Goal: Task Accomplishment & Management: Use online tool/utility

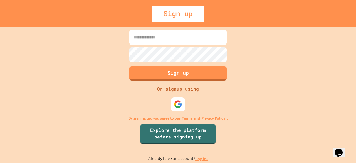
click at [149, 42] on input at bounding box center [177, 37] width 97 height 15
click at [166, 44] on input at bounding box center [177, 37] width 97 height 15
click at [164, 41] on input at bounding box center [177, 37] width 97 height 15
click at [163, 41] on input at bounding box center [177, 37] width 97 height 15
click at [163, 38] on input at bounding box center [177, 37] width 97 height 15
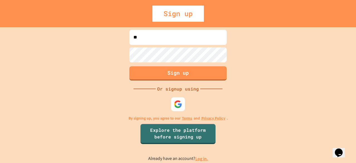
type input "*"
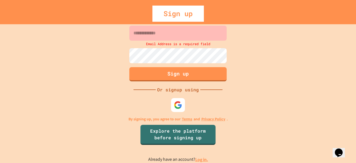
click at [170, 44] on form "Email Address is a required field Sign up" at bounding box center [178, 53] width 100 height 58
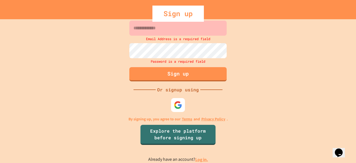
click at [159, 33] on input at bounding box center [177, 28] width 97 height 15
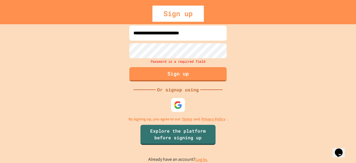
type input "**********"
click at [171, 58] on div "Password is a required field" at bounding box center [178, 61] width 100 height 6
click at [213, 30] on input "**********" at bounding box center [177, 33] width 97 height 15
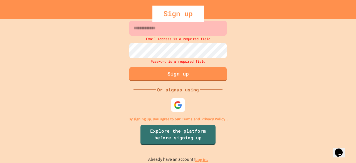
click at [168, 31] on input at bounding box center [177, 28] width 97 height 15
type input "*"
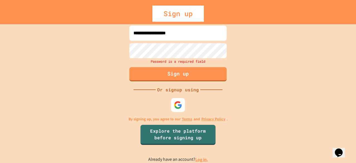
type input "**********"
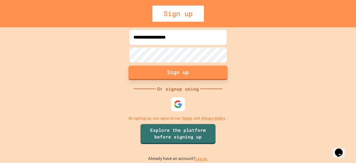
click at [188, 73] on button "Sign up" at bounding box center [178, 72] width 99 height 14
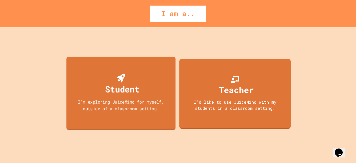
click at [145, 103] on div "I'm exploring JuiceMind for myself, outside of a classroom setting." at bounding box center [121, 104] width 98 height 13
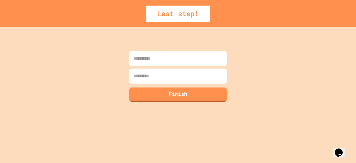
click at [154, 61] on input at bounding box center [177, 58] width 97 height 15
type input "*******"
click at [167, 75] on input at bounding box center [177, 75] width 97 height 15
type input "*******"
click at [188, 97] on button "Finish" at bounding box center [178, 94] width 99 height 14
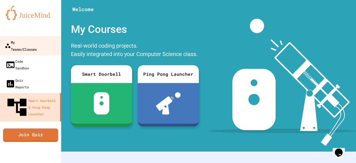
click at [46, 48] on link "My Teams/Classes" at bounding box center [30, 45] width 63 height 19
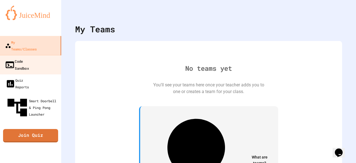
click at [39, 58] on link "Code Sandbox" at bounding box center [30, 64] width 63 height 19
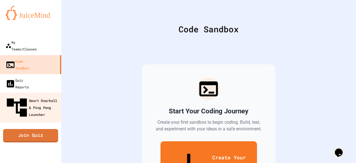
click at [57, 95] on div "Smart Doorbell & Ping Pong Launcher" at bounding box center [32, 107] width 55 height 24
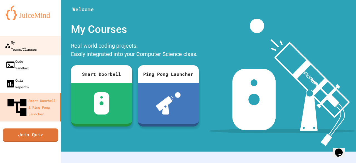
click at [41, 46] on link "My Teams/Classes" at bounding box center [30, 45] width 63 height 19
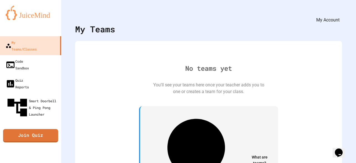
click at [340, 14] on div "My Account" at bounding box center [340, 14] width 0 height 0
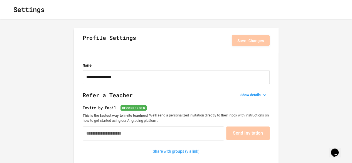
type input "**********"
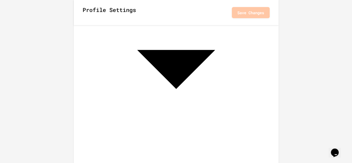
scroll to position [233, 0]
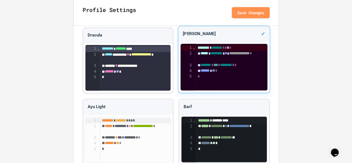
scroll to position [439, 0]
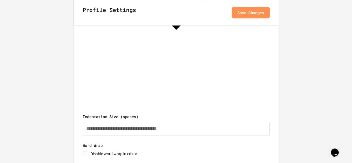
scroll to position [284, 0]
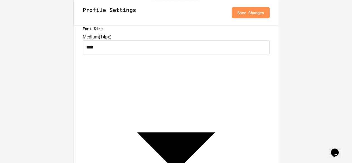
scroll to position [146, 0]
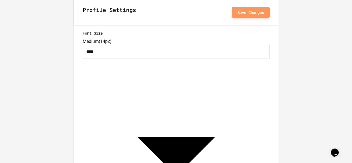
click at [264, 15] on button "Save Changes" at bounding box center [251, 12] width 38 height 11
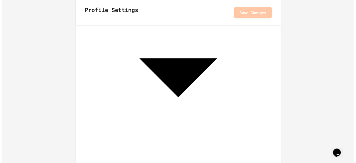
scroll to position [0, 0]
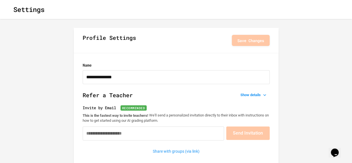
click at [9, 9] on button "button" at bounding box center [9, 9] width 0 height 0
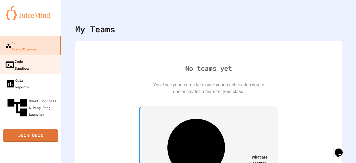
click at [40, 59] on link "Code Sandbox" at bounding box center [30, 64] width 63 height 19
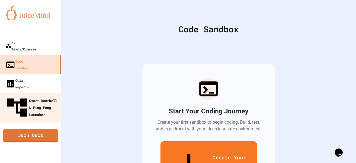
click at [50, 95] on div "Smart Doorbell & Ping Pong Launcher" at bounding box center [32, 107] width 55 height 24
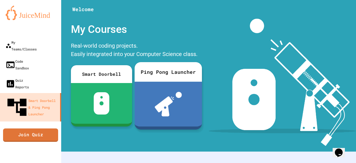
click at [156, 101] on img at bounding box center [168, 104] width 27 height 24
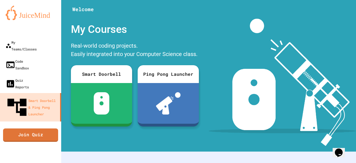
scroll to position [188, 0]
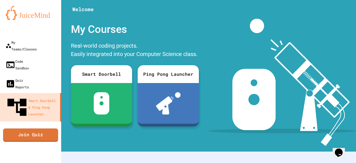
click at [335, 77] on img at bounding box center [283, 82] width 148 height 127
click at [340, 14] on icon "My Account" at bounding box center [340, 14] width 0 height 0
click at [227, 163] on div at bounding box center [178, 163] width 356 height 0
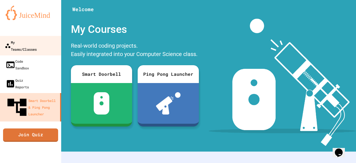
click at [36, 43] on div "My Teams/Classes" at bounding box center [21, 46] width 32 height 14
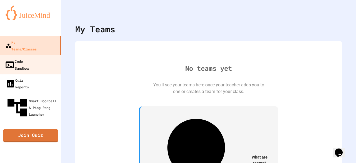
click at [40, 56] on link "Code Sandbox" at bounding box center [30, 64] width 63 height 19
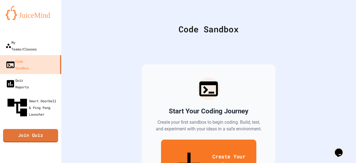
click at [194, 152] on link "Create Your First Sandbox" at bounding box center [208, 164] width 95 height 51
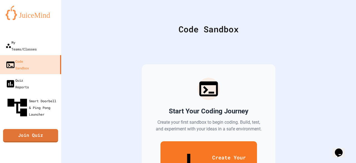
click at [293, 57] on div "Start Your Coding Journey Create your first sandbox to begin coding. Build, tes…" at bounding box center [208, 133] width 267 height 183
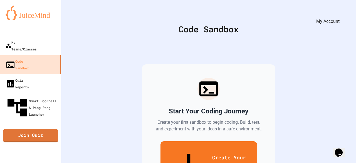
click at [340, 14] on icon "My Account" at bounding box center [340, 14] width 0 height 0
click at [330, 163] on div at bounding box center [178, 163] width 356 height 0
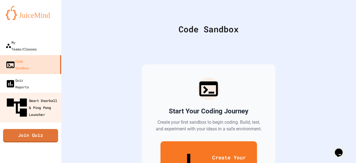
click at [35, 95] on div "Smart Doorbell & Ping Pong Launcher" at bounding box center [32, 107] width 55 height 24
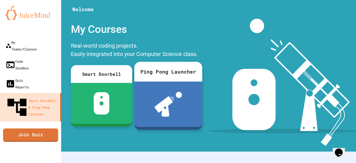
click at [101, 89] on div at bounding box center [102, 103] width 62 height 41
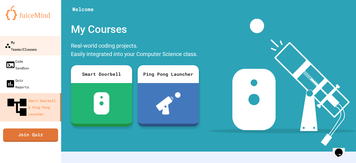
click at [40, 46] on link "My Teams/Classes" at bounding box center [30, 45] width 63 height 19
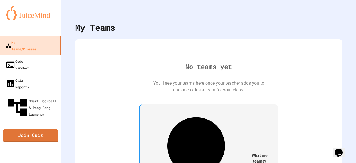
scroll to position [10, 0]
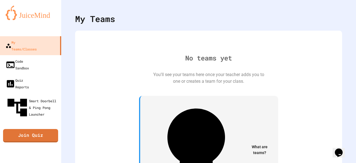
click at [339, 148] on icon "Chat widget" at bounding box center [339, 152] width 8 height 8
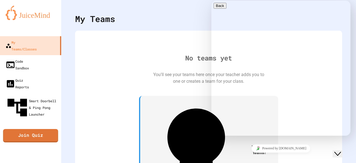
click at [153, 85] on div "No teams yet You'll see your teams here once your teacher adds you to one or cr…" at bounding box center [209, 130] width 256 height 189
click at [341, 151] on div "Close Chat This icon closes the chat window." at bounding box center [338, 153] width 7 height 7
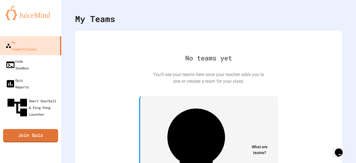
click at [339, 157] on button "Opens Chat This icon Opens the chat window." at bounding box center [339, 152] width 12 height 9
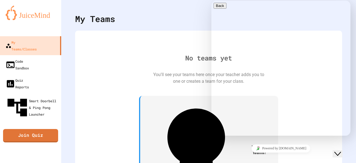
click at [338, 150] on icon "Close Chat This icon closes the chat window." at bounding box center [338, 153] width 7 height 7
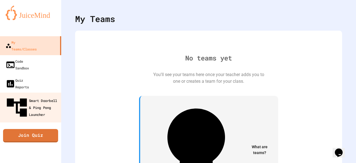
click at [28, 95] on div "Smart Doorbell & Ping Pong Launcher" at bounding box center [32, 107] width 55 height 24
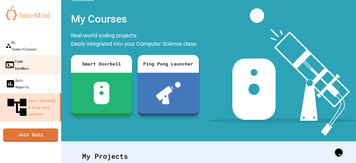
click at [29, 58] on div "Code Sandbox" at bounding box center [17, 65] width 24 height 14
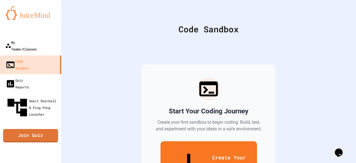
click at [47, 40] on link "My Teams/Classes" at bounding box center [31, 45] width 62 height 19
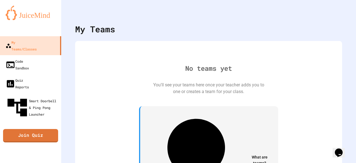
click at [343, 150] on icon "Chat widget" at bounding box center [339, 152] width 8 height 8
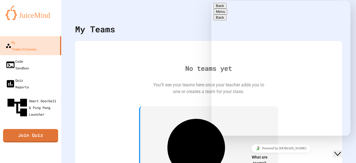
click at [200, 95] on div "You'll see your teams here once your teacher adds you to one or creates a team …" at bounding box center [208, 88] width 111 height 13
click at [341, 150] on div "Close Chat This icon closes the chat window." at bounding box center [338, 153] width 7 height 7
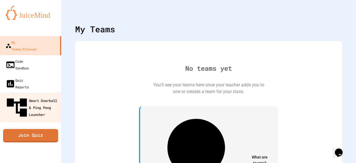
click at [39, 95] on div "Smart Doorbell & Ping Pong Launcher" at bounding box center [32, 107] width 55 height 24
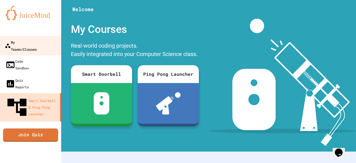
click at [20, 43] on div "My Teams/Classes" at bounding box center [21, 46] width 32 height 14
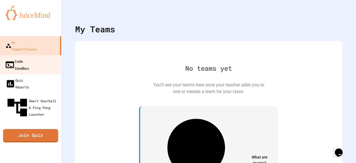
click at [29, 58] on div "Code Sandbox" at bounding box center [17, 65] width 24 height 14
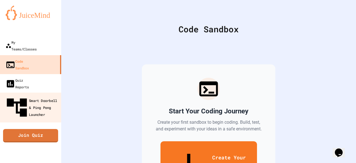
click at [43, 95] on div "Smart Doorbell & Ping Pong Launcher" at bounding box center [32, 107] width 55 height 24
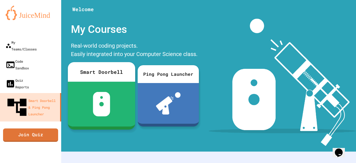
click at [78, 82] on div at bounding box center [101, 104] width 67 height 45
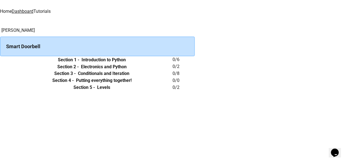
click at [143, 70] on th "Section 2 - Electronics and Python" at bounding box center [91, 66] width 161 height 7
click at [125, 63] on h6 "Introduction to Python" at bounding box center [104, 59] width 44 height 7
click at [0, 60] on icon "expand row" at bounding box center [0, 60] width 0 height 0
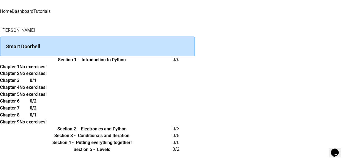
click at [19, 70] on th "Chapter 1" at bounding box center [9, 66] width 19 height 7
click at [19, 70] on h6 "Chapter 1" at bounding box center [9, 66] width 19 height 7
click at [117, 42] on div "Smart Doorbell" at bounding box center [97, 46] width 195 height 20
click at [0, 60] on icon "expand row" at bounding box center [0, 60] width 0 height 0
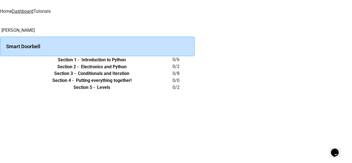
click at [12, 13] on link "Home" at bounding box center [6, 11] width 12 height 5
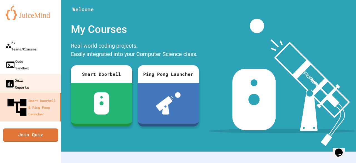
click at [41, 74] on link "Quiz Reports" at bounding box center [30, 83] width 63 height 19
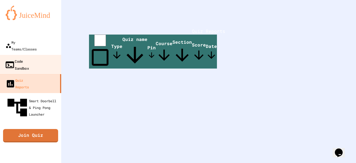
click at [29, 58] on div "Code Sandbox" at bounding box center [17, 65] width 24 height 14
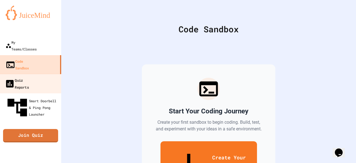
click at [47, 74] on link "Quiz Reports" at bounding box center [30, 83] width 63 height 19
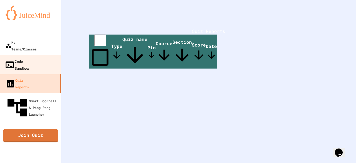
click at [44, 60] on link "Code Sandbox" at bounding box center [30, 64] width 63 height 19
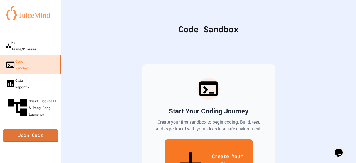
click at [195, 149] on link "Create Your First Sandbox" at bounding box center [208, 164] width 88 height 51
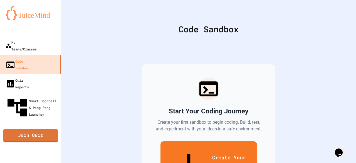
scroll to position [35, 0]
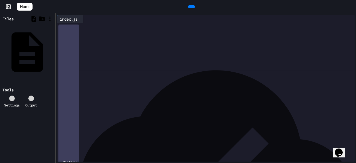
click at [15, 35] on div "index.js" at bounding box center [27, 52] width 53 height 52
click at [16, 35] on div "index.js" at bounding box center [27, 52] width 53 height 52
click at [79, 20] on div "index.js" at bounding box center [68, 19] width 23 height 6
click at [88, 20] on div at bounding box center [85, 19] width 4 height 8
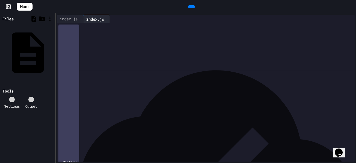
click at [72, 151] on div "History" at bounding box center [68, 161] width 21 height 274
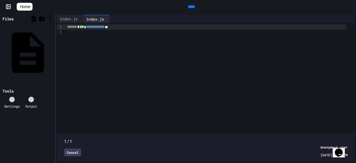
click at [77, 149] on div "Cancel" at bounding box center [72, 152] width 17 height 8
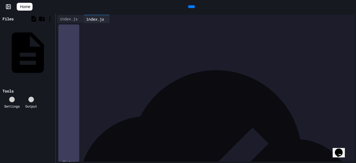
click at [100, 36] on div "**********" at bounding box center [209, 29] width 289 height 13
click at [96, 36] on div "**********" at bounding box center [209, 29] width 289 height 13
click at [110, 19] on div at bounding box center [108, 19] width 3 height 8
click at [11, 7] on icon at bounding box center [9, 7] width 6 height 6
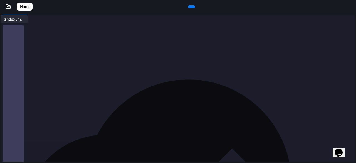
click at [26, 9] on span "Home" at bounding box center [25, 7] width 10 height 6
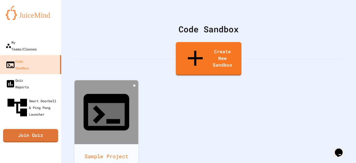
click at [101, 144] on div "Sample Project" at bounding box center [107, 156] width 64 height 25
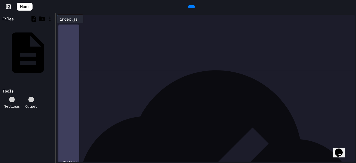
click at [33, 3] on link "Home" at bounding box center [25, 7] width 16 height 8
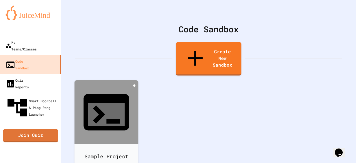
click at [133, 84] on div at bounding box center [134, 85] width 2 height 2
click at [106, 103] on icon at bounding box center [106, 114] width 36 height 23
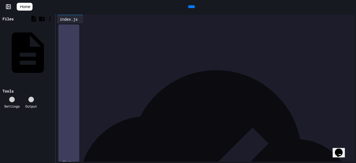
click at [94, 36] on div "**********" at bounding box center [209, 29] width 289 height 13
click at [202, 6] on div at bounding box center [192, 7] width 318 height 8
click at [122, 36] on div "**********" at bounding box center [209, 29] width 289 height 13
click at [12, 99] on icon at bounding box center [12, 99] width 0 height 0
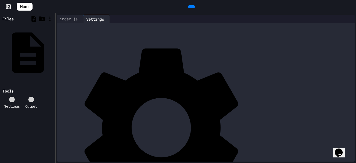
click at [94, 76] on div "Click here to configure IDE settings (tab width, etc.) in User Settings Entrypo…" at bounding box center [212, 98] width 298 height 138
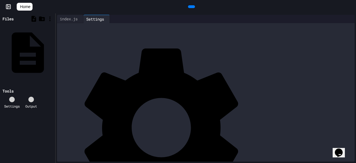
click at [1, 91] on icon at bounding box center [1, 91] width 0 height 0
click at [80, 22] on div "index.js" at bounding box center [70, 19] width 26 height 8
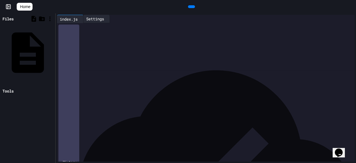
click at [100, 22] on div "Settings" at bounding box center [96, 19] width 26 height 8
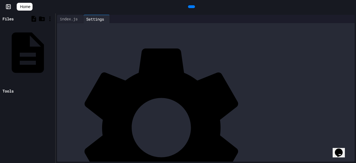
click at [78, 18] on div "index.js" at bounding box center [68, 19] width 23 height 6
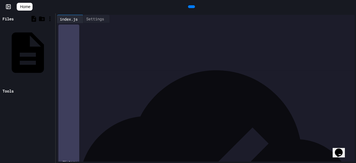
click at [82, 36] on div "**********" at bounding box center [209, 29] width 289 height 13
click at [346, 21] on div "index.js Settings" at bounding box center [206, 19] width 298 height 8
click at [347, 19] on icon at bounding box center [347, 19] width 0 height 0
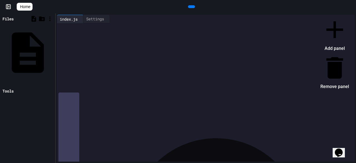
click at [328, 53] on li "Remove panel" at bounding box center [335, 72] width 29 height 38
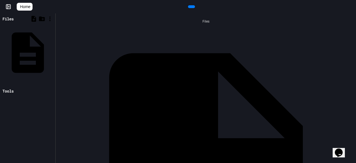
click at [9, 6] on icon at bounding box center [9, 6] width 1 height 1
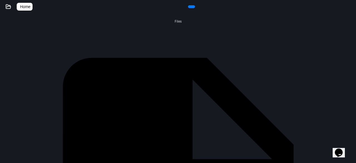
click at [38, 9] on div at bounding box center [192, 7] width 318 height 8
click at [33, 7] on link "Home" at bounding box center [25, 7] width 16 height 8
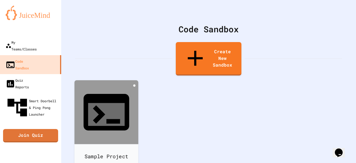
click at [134, 85] on icon at bounding box center [134, 85] width 0 height 0
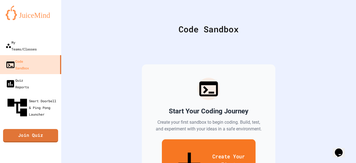
click at [173, 144] on link "Create Your First Sandbox" at bounding box center [209, 164] width 94 height 51
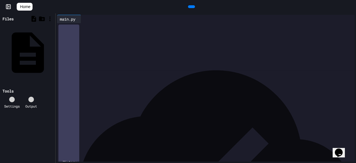
click at [30, 6] on span "Home" at bounding box center [25, 7] width 10 height 6
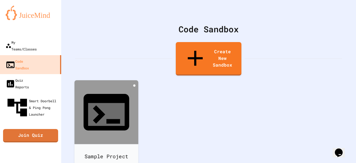
click at [134, 85] on icon at bounding box center [134, 85] width 0 height 0
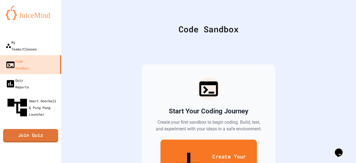
click at [242, 151] on link "Create Your First Sandbox" at bounding box center [209, 164] width 97 height 51
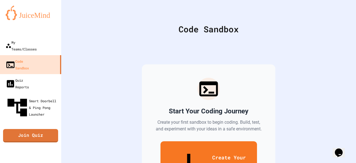
scroll to position [57, 0]
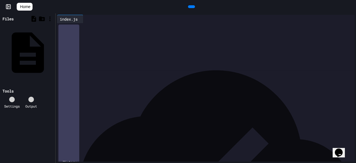
click at [107, 36] on div "**********" at bounding box center [209, 29] width 289 height 13
click at [91, 36] on div "**********" at bounding box center [209, 29] width 289 height 13
click at [84, 29] on span "***" at bounding box center [82, 27] width 4 height 4
click at [105, 29] on span "**********" at bounding box center [95, 27] width 19 height 4
click at [125, 36] on div "**********" at bounding box center [209, 29] width 289 height 13
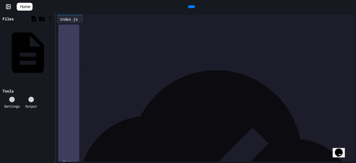
click at [27, 8] on span "Home" at bounding box center [25, 7] width 10 height 6
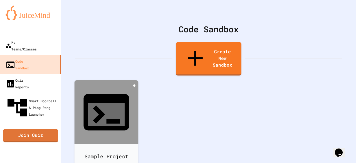
click at [134, 85] on icon at bounding box center [134, 85] width 0 height 0
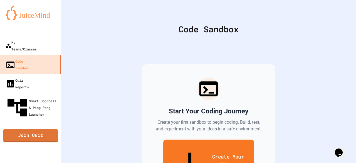
click at [219, 158] on div "Start Your Coding Journey Create your first sandbox to begin coding. Build, tes…" at bounding box center [209, 133] width 134 height 139
click at [217, 152] on link "Create Your First Sandbox" at bounding box center [208, 164] width 97 height 51
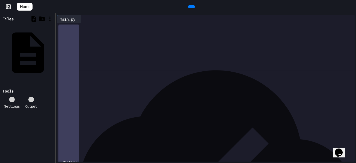
click at [121, 31] on div at bounding box center [209, 27] width 289 height 8
click at [196, 11] on div at bounding box center [191, 7] width 13 height 8
click at [191, 7] on icon at bounding box center [191, 7] width 0 height 0
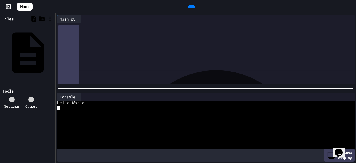
click at [80, 107] on div at bounding box center [201, 107] width 288 height 5
click at [83, 107] on div at bounding box center [201, 107] width 288 height 5
click at [77, 96] on div "Console" at bounding box center [67, 97] width 21 height 6
click at [72, 94] on div "Console" at bounding box center [67, 97] width 21 height 6
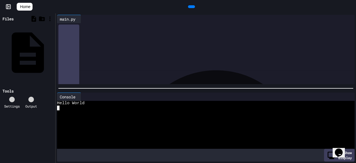
click at [72, 94] on div "Console" at bounding box center [67, 97] width 21 height 6
click at [87, 106] on div at bounding box center [201, 107] width 288 height 5
click at [81, 96] on div at bounding box center [79, 97] width 3 height 8
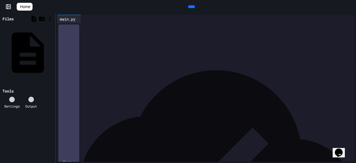
click at [76, 156] on div "History" at bounding box center [206, 161] width 298 height 277
click at [75, 156] on div "History" at bounding box center [206, 161] width 298 height 277
click at [73, 155] on div "History" at bounding box center [68, 161] width 21 height 274
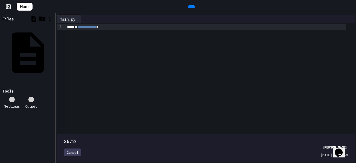
click at [231, 138] on span at bounding box center [206, 138] width 284 height 0
drag, startPoint x: 231, startPoint y: 128, endPoint x: 168, endPoint y: 117, distance: 63.5
drag, startPoint x: 168, startPoint y: 117, endPoint x: 261, endPoint y: 130, distance: 93.6
click at [261, 138] on span at bounding box center [206, 138] width 284 height 0
click at [296, 138] on span at bounding box center [206, 138] width 284 height 0
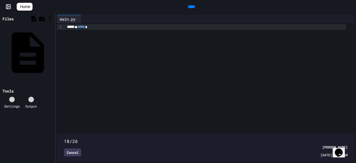
click at [250, 138] on span at bounding box center [206, 138] width 284 height 0
click at [240, 138] on span at bounding box center [206, 138] width 284 height 0
click at [269, 138] on span at bounding box center [206, 138] width 284 height 0
type input "**"
drag, startPoint x: 278, startPoint y: 127, endPoint x: 342, endPoint y: 124, distance: 63.8
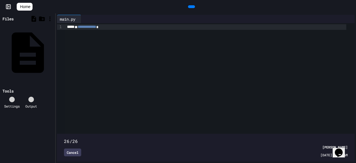
click at [342, 138] on span at bounding box center [206, 138] width 284 height 0
click at [70, 148] on div "Cancel" at bounding box center [72, 152] width 17 height 8
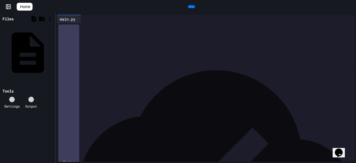
click at [147, 31] on div "**********" at bounding box center [209, 27] width 289 height 8
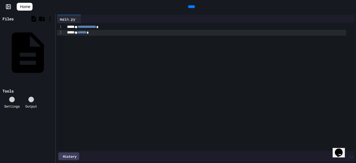
click at [188, 8] on div at bounding box center [191, 6] width 7 height 3
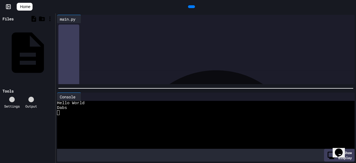
click at [95, 36] on div "**********" at bounding box center [209, 30] width 289 height 14
click at [191, 7] on icon at bounding box center [191, 7] width 0 height 0
click at [134, 28] on div "**********" at bounding box center [205, 27] width 281 height 6
click at [191, 7] on icon at bounding box center [191, 7] width 0 height 0
